Goal: Information Seeking & Learning: Learn about a topic

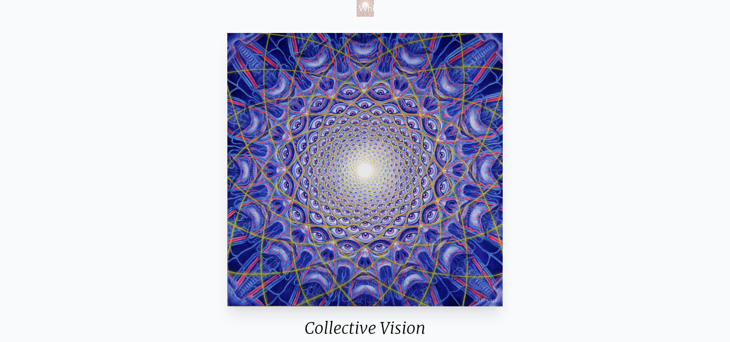
scroll to position [152, 0]
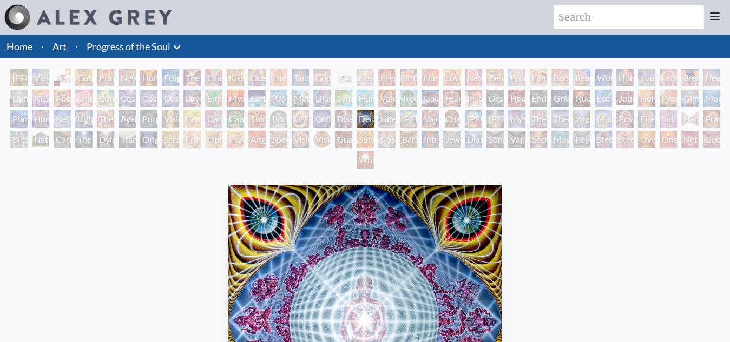
click at [386, 116] on div "Liberation Through Seeing" at bounding box center [386, 118] width 17 height 17
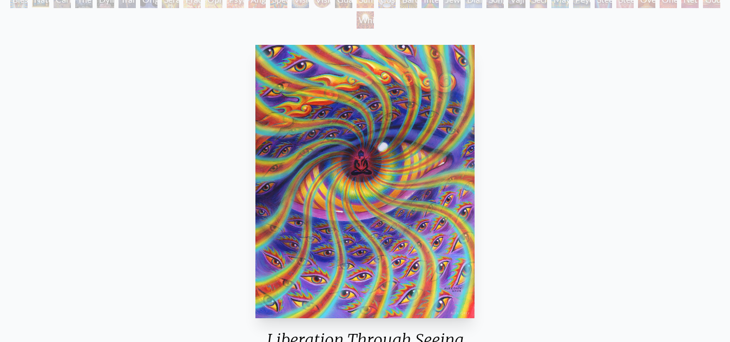
scroll to position [141, 0]
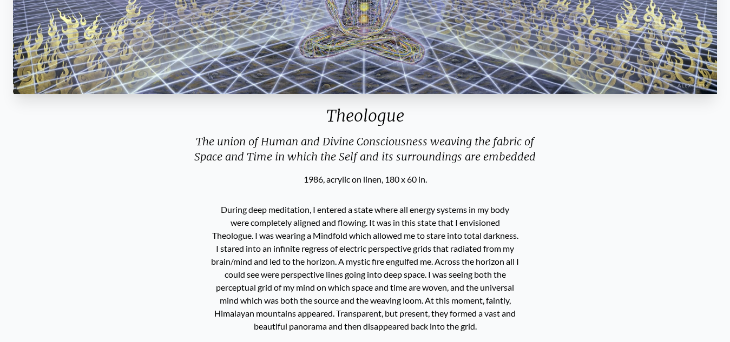
scroll to position [325, 0]
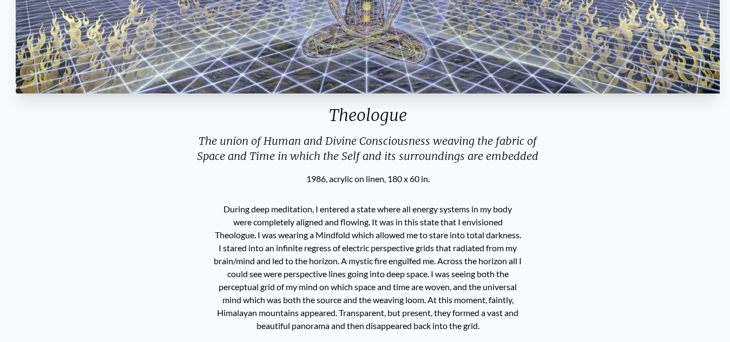
click at [288, 241] on p "During deep meditation, I entered a state where all energy systems in my body w…" at bounding box center [368, 267] width 308 height 138
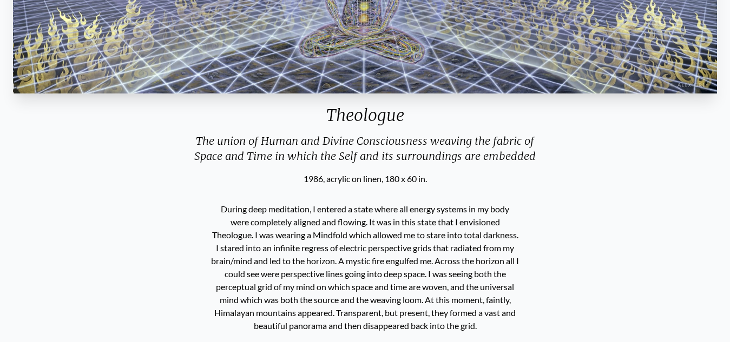
click at [252, 234] on p "During deep meditation, I entered a state where all energy systems in my body w…" at bounding box center [365, 267] width 308 height 138
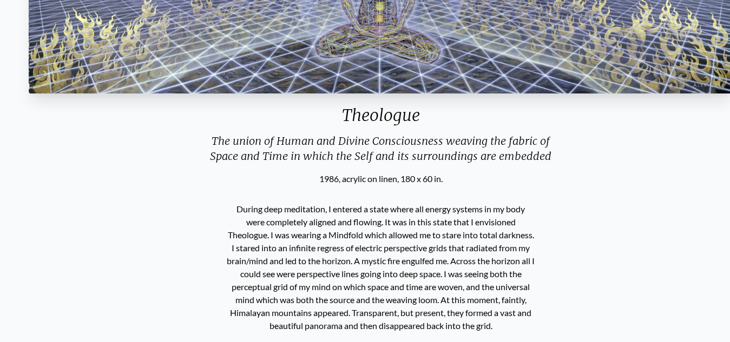
click at [269, 235] on p "During deep meditation, I entered a state where all energy systems in my body w…" at bounding box center [381, 267] width 308 height 138
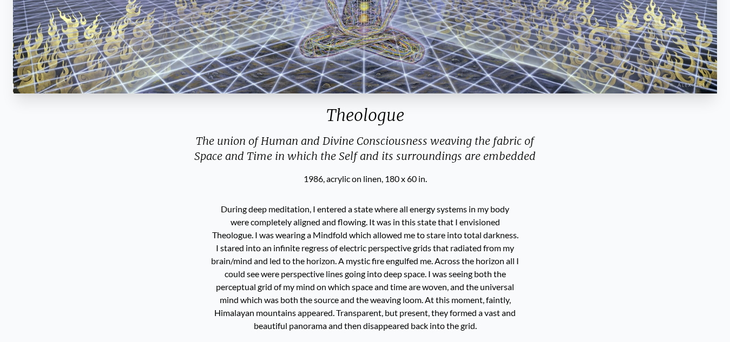
click at [269, 235] on p "During deep meditation, I entered a state where all energy systems in my body w…" at bounding box center [365, 267] width 308 height 138
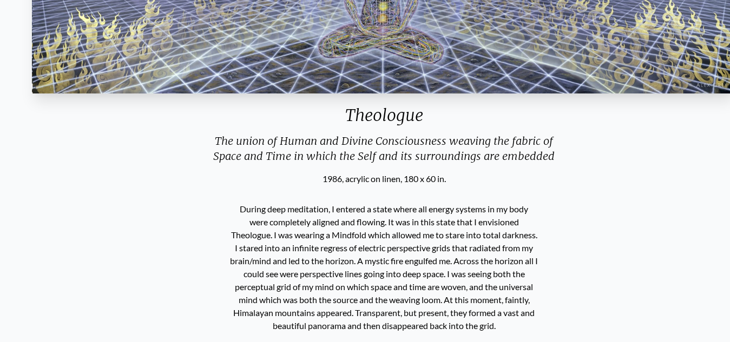
click at [269, 236] on p "During deep meditation, I entered a state where all energy systems in my body w…" at bounding box center [384, 267] width 308 height 138
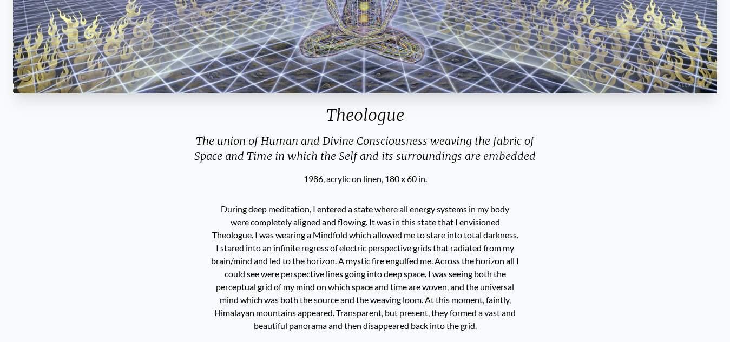
click at [269, 236] on p "During deep meditation, I entered a state where all energy systems in my body w…" at bounding box center [365, 267] width 308 height 138
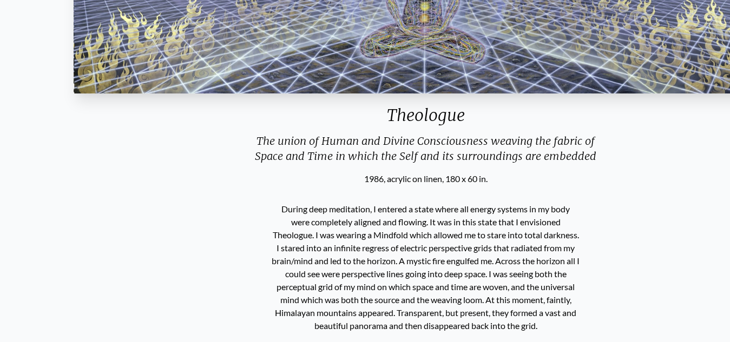
click at [342, 238] on p "During deep meditation, I entered a state where all energy systems in my body w…" at bounding box center [426, 267] width 308 height 138
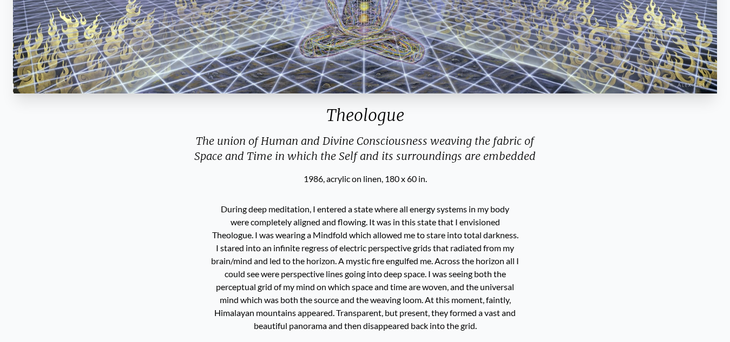
click at [264, 223] on p "During deep meditation, I entered a state where all energy systems in my body w…" at bounding box center [365, 267] width 308 height 138
click at [269, 240] on p "During deep meditation, I entered a state where all energy systems in my body w…" at bounding box center [365, 267] width 308 height 138
click at [257, 236] on p "During deep meditation, I entered a state where all energy systems in my body w…" at bounding box center [365, 267] width 308 height 138
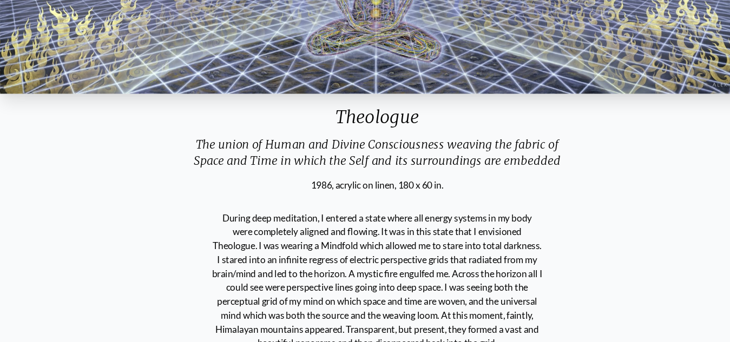
scroll to position [350, 0]
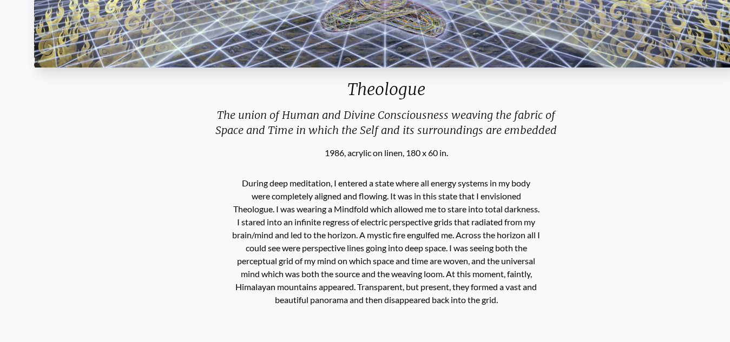
click at [275, 211] on p "During deep meditation, I entered a state where all energy systems in my body w…" at bounding box center [386, 242] width 308 height 138
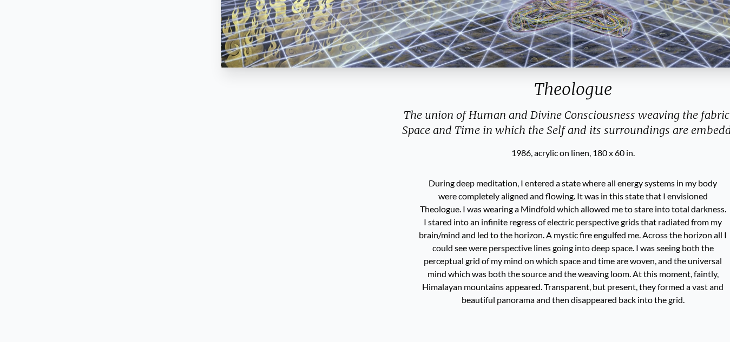
click at [611, 161] on div "During deep meditation, I entered a state where all energy systems in my body w…" at bounding box center [572, 242] width 316 height 164
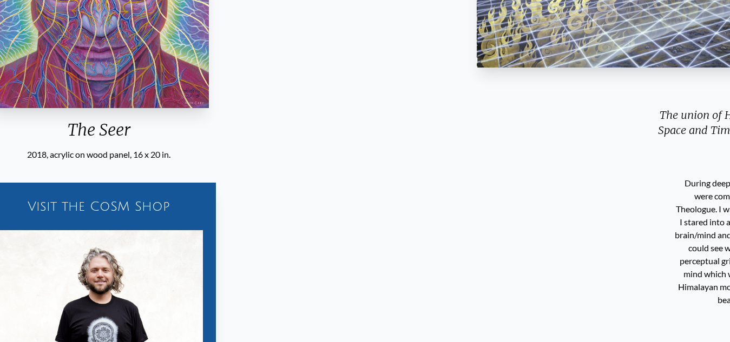
click at [63, 214] on div "Visit the CoSM Shop The Seer - Short Sleeve Tee" at bounding box center [99, 321] width 712 height 320
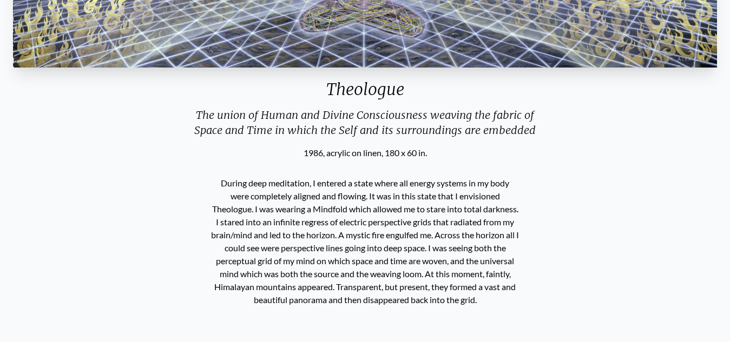
click at [277, 209] on p "During deep meditation, I entered a state where all energy systems in my body w…" at bounding box center [365, 242] width 308 height 138
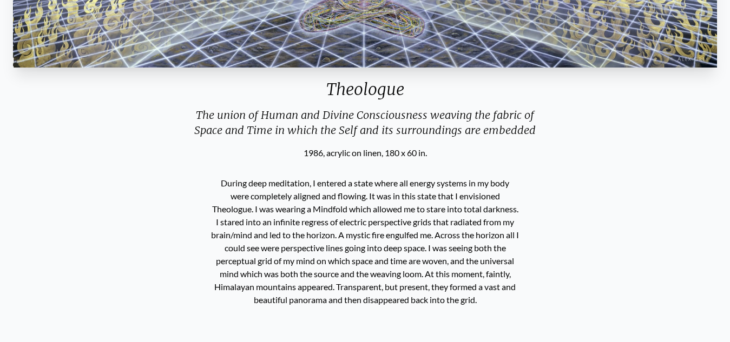
click at [269, 216] on p "During deep meditation, I entered a state where all energy systems in my body w…" at bounding box center [365, 242] width 308 height 138
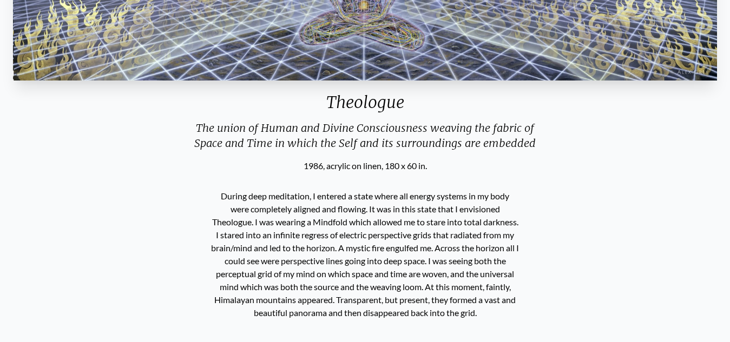
scroll to position [337, 0]
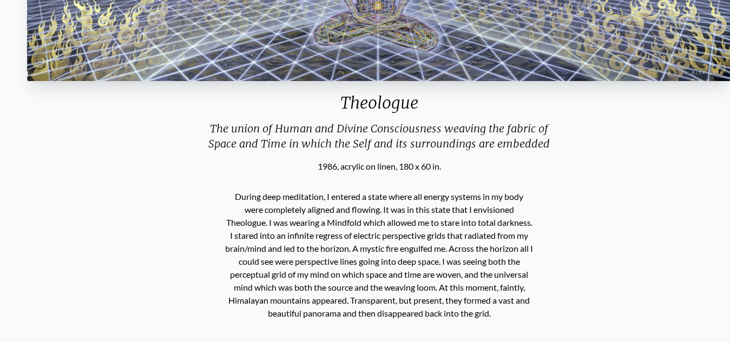
click at [334, 104] on div "Theologue" at bounding box center [379, 107] width 712 height 28
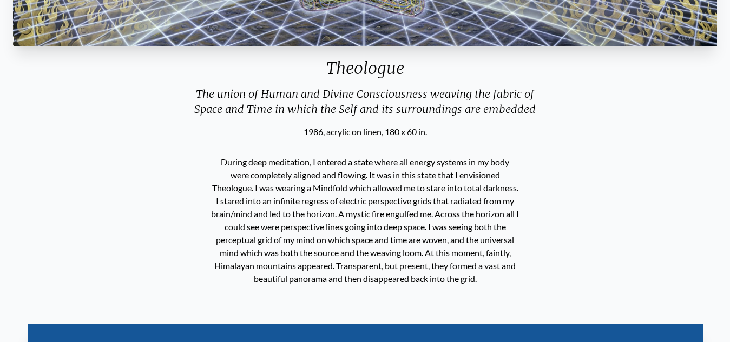
scroll to position [373, 0]
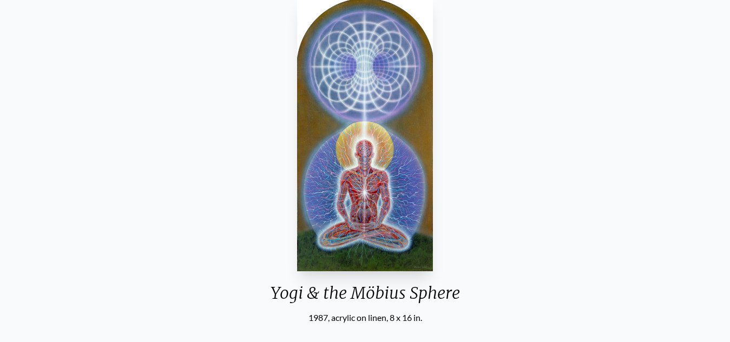
scroll to position [186, 0]
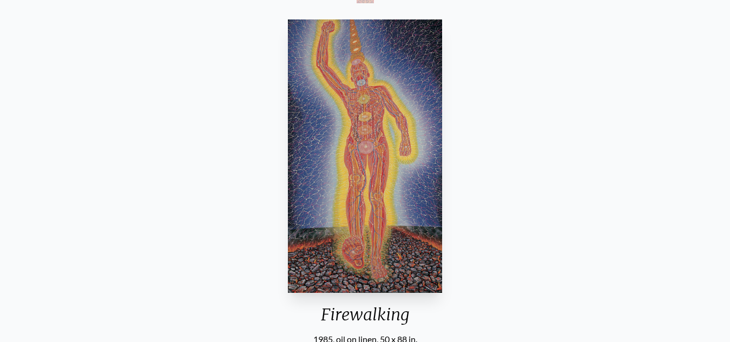
scroll to position [164, 0]
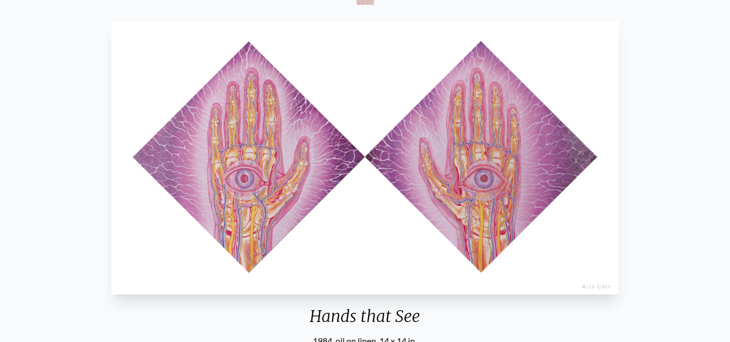
scroll to position [164, 0]
